Goal: Navigation & Orientation: Find specific page/section

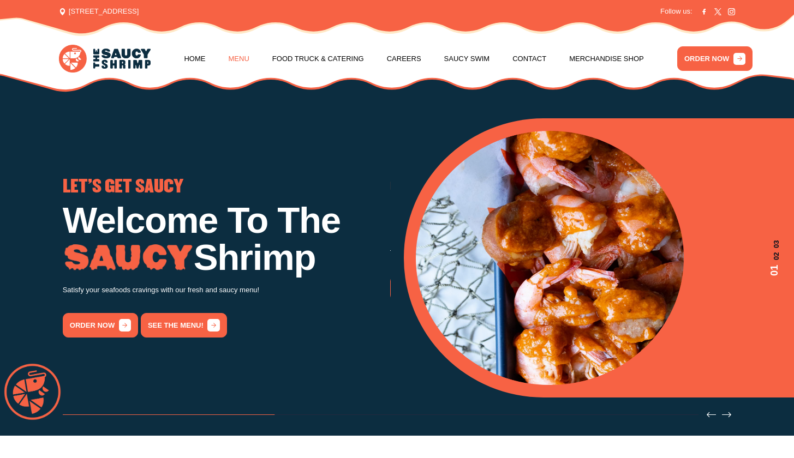
click at [242, 57] on link "Menu" at bounding box center [239, 58] width 21 height 41
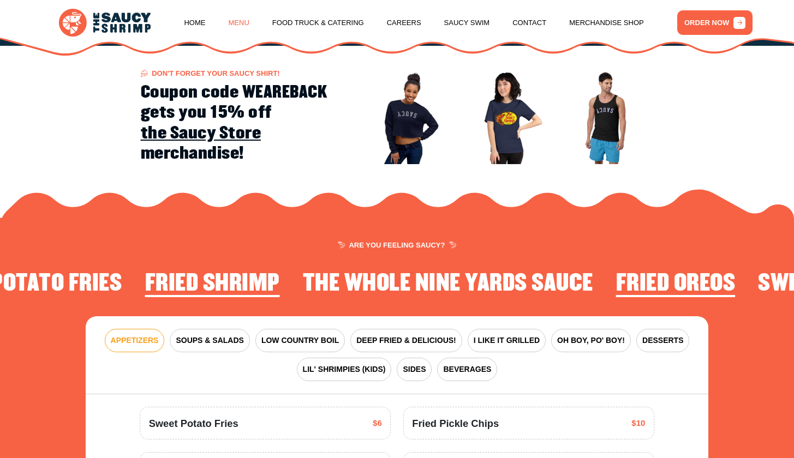
scroll to position [1277, 0]
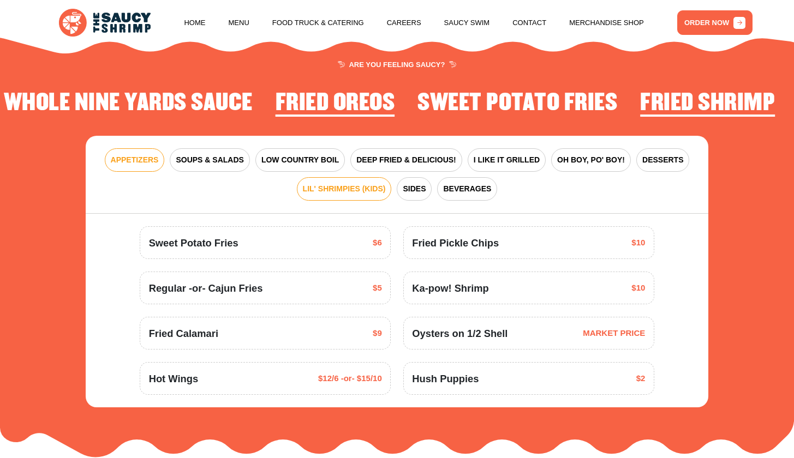
click at [362, 186] on span "LIL' SHRIMPIES (KIDS)" at bounding box center [344, 188] width 83 height 11
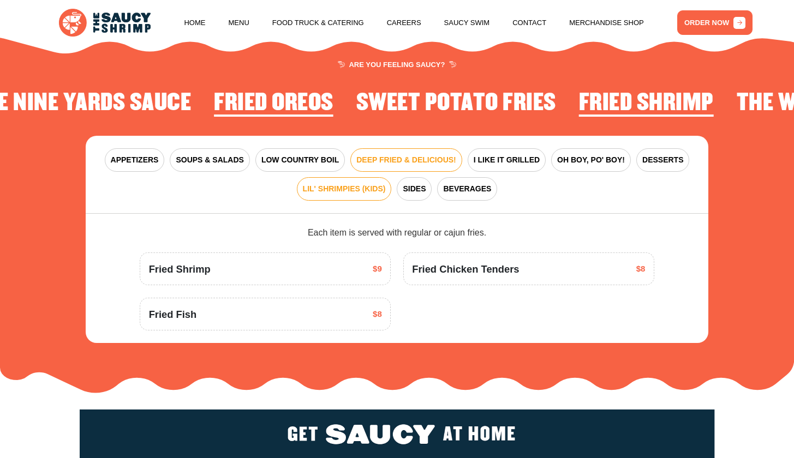
click at [422, 154] on span "DEEP FRIED & DELICIOUS!" at bounding box center [406, 159] width 100 height 11
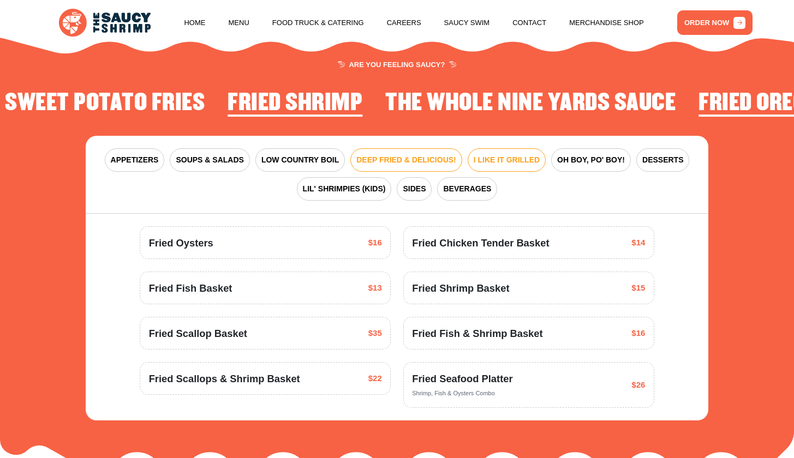
click at [519, 156] on span "I LIKE IT GRILLED" at bounding box center [506, 159] width 66 height 11
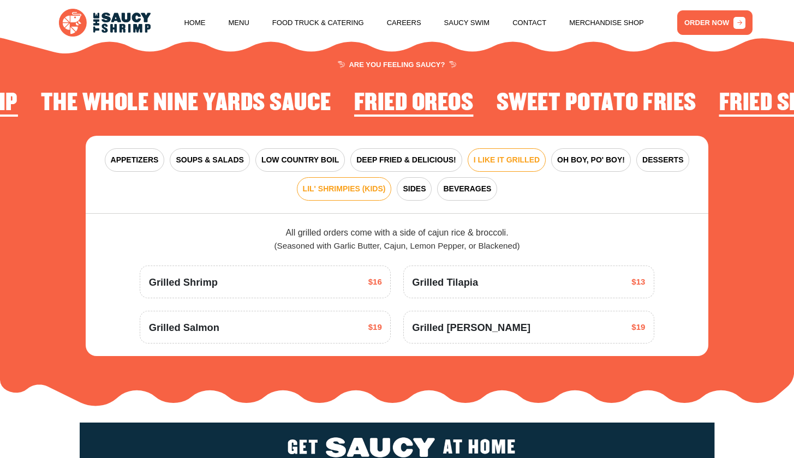
click at [365, 193] on button "LIL' SHRIMPIES (KIDS)" at bounding box center [344, 188] width 95 height 23
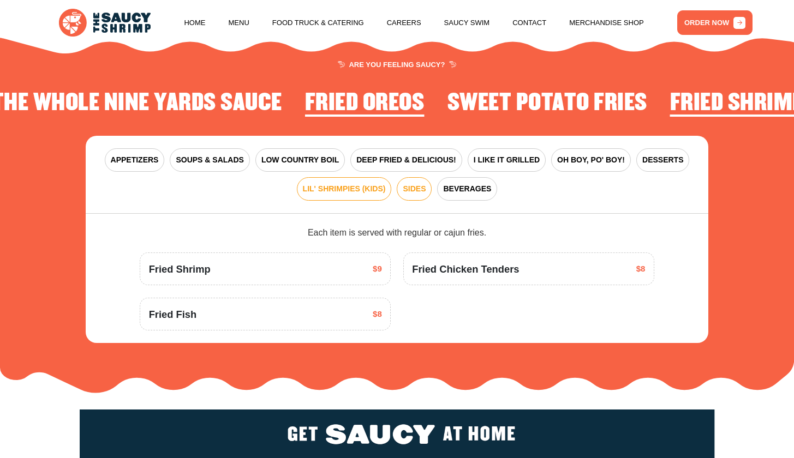
click at [420, 183] on span "SIDES" at bounding box center [414, 188] width 23 height 11
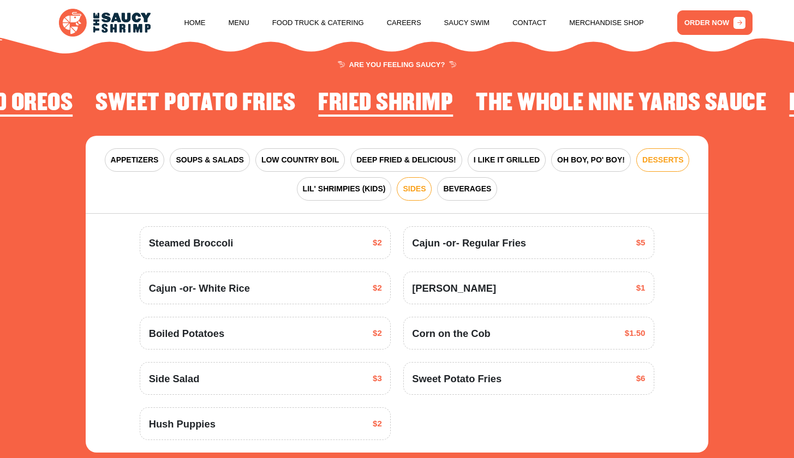
click at [654, 154] on span "DESSERTS" at bounding box center [662, 159] width 41 height 11
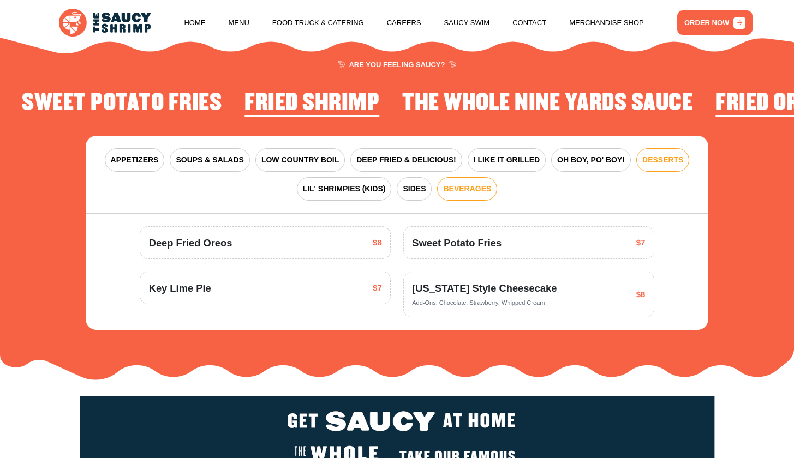
click at [467, 183] on span "BEVERAGES" at bounding box center [467, 188] width 48 height 11
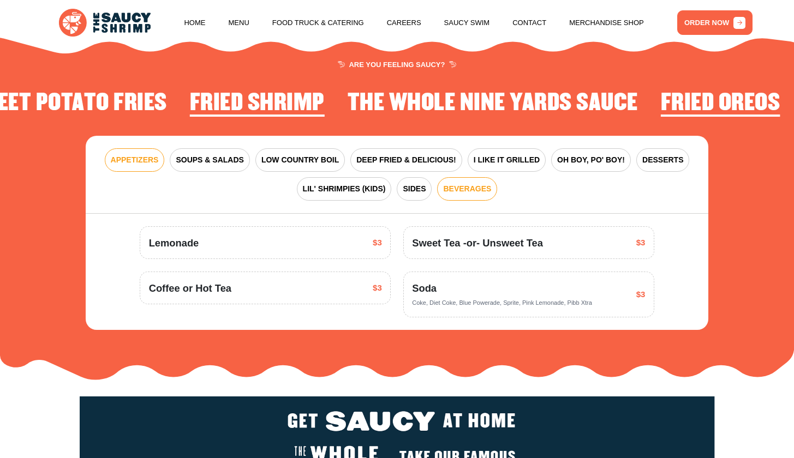
click at [149, 154] on span "APPETIZERS" at bounding box center [135, 159] width 48 height 11
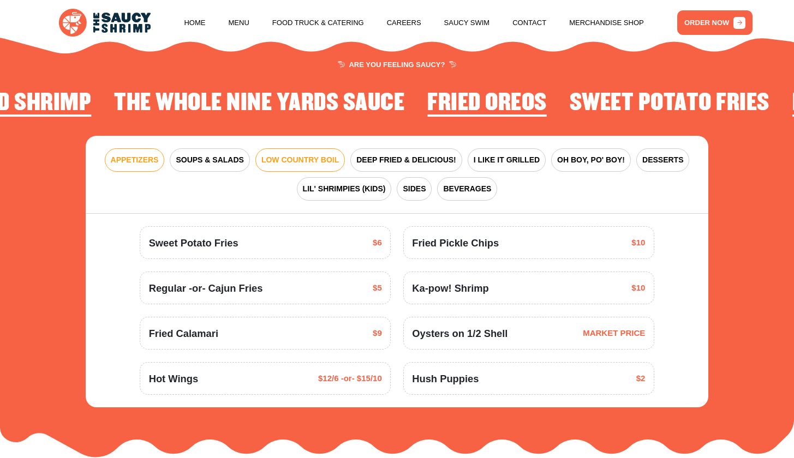
click at [292, 154] on span "LOW COUNTRY BOIL" at bounding box center [299, 159] width 77 height 11
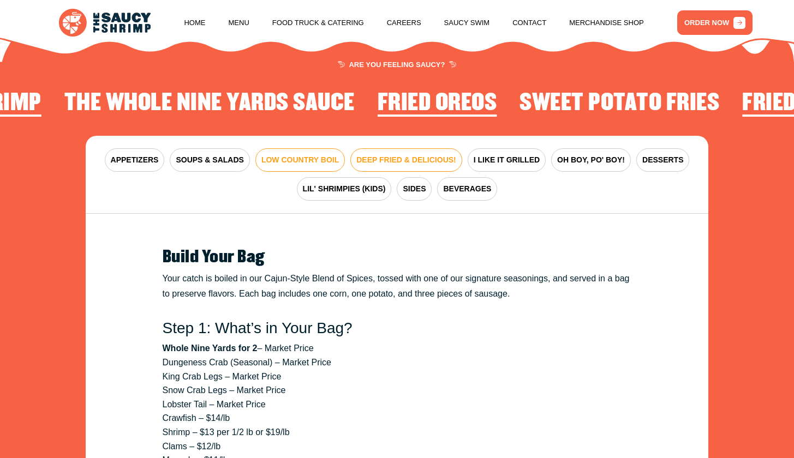
click at [382, 154] on span "DEEP FRIED & DELICIOUS!" at bounding box center [406, 159] width 100 height 11
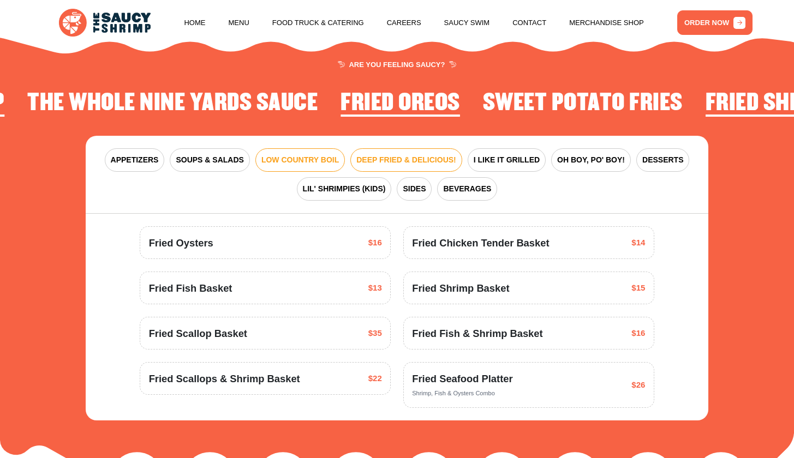
click at [325, 148] on button "LOW COUNTRY BOIL" at bounding box center [299, 159] width 89 height 23
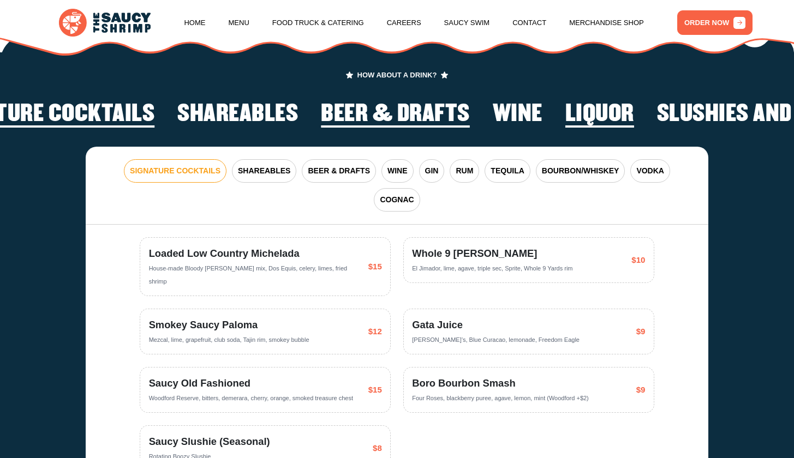
scroll to position [2260, 0]
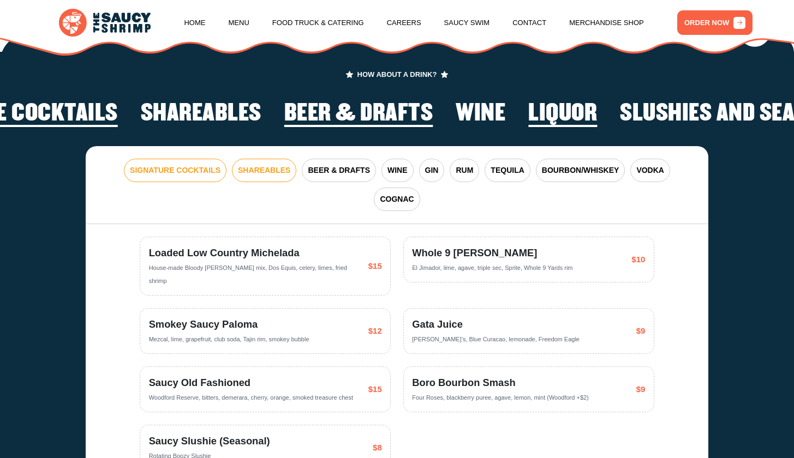
click at [265, 164] on button "SHAREABLES" at bounding box center [264, 170] width 64 height 23
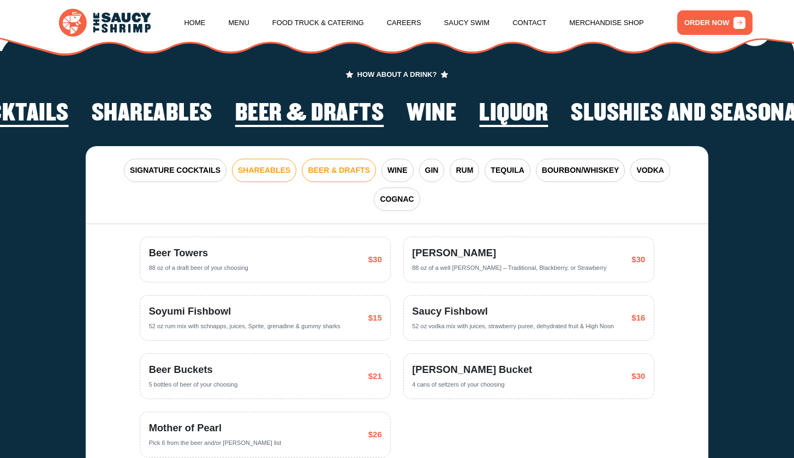
click at [338, 165] on span "BEER & DRAFTS" at bounding box center [339, 170] width 62 height 11
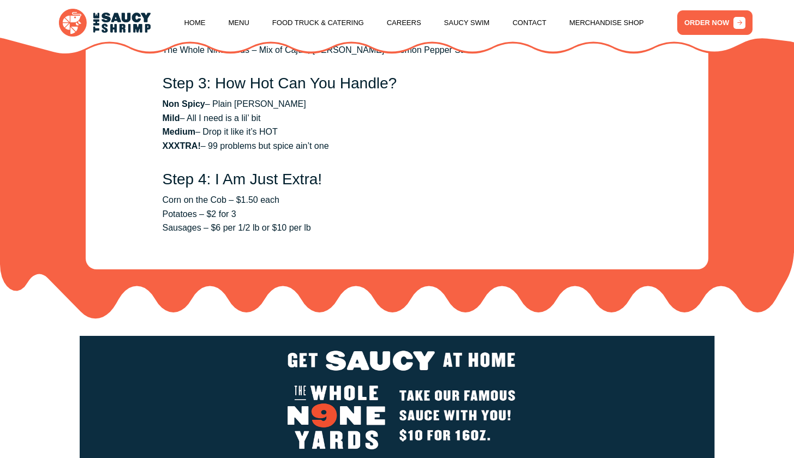
scroll to position [1070, 0]
